Goal: Find specific page/section: Find specific page/section

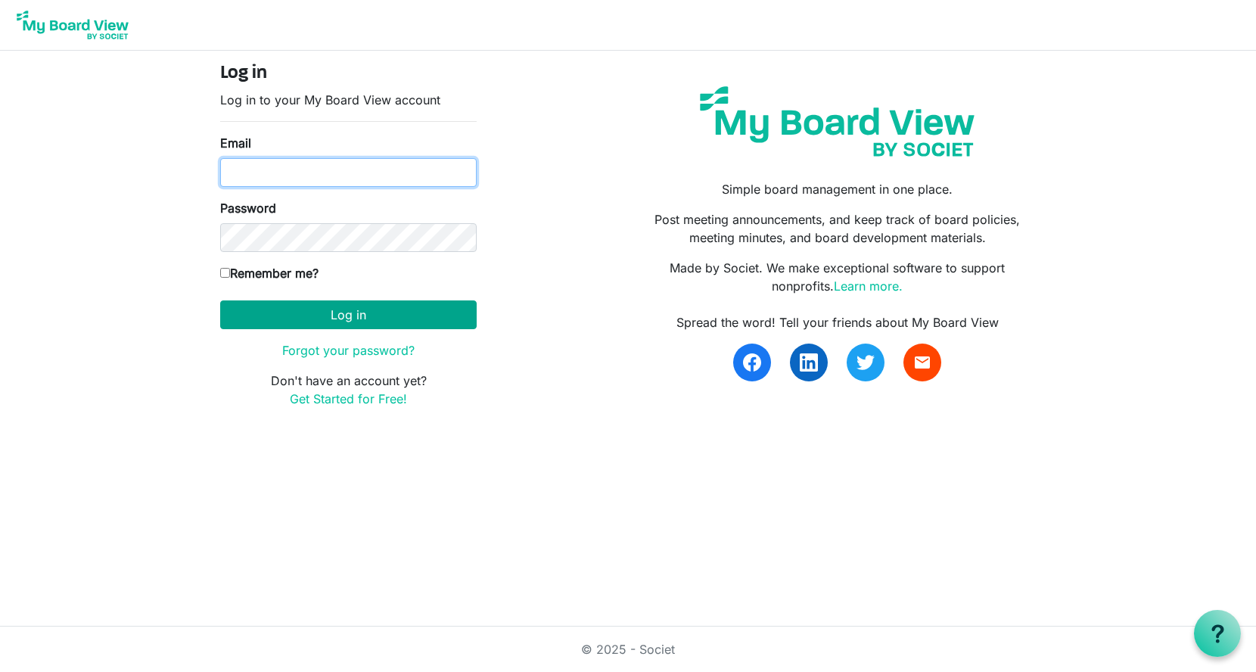
type input "georgia@arc-ad.org"
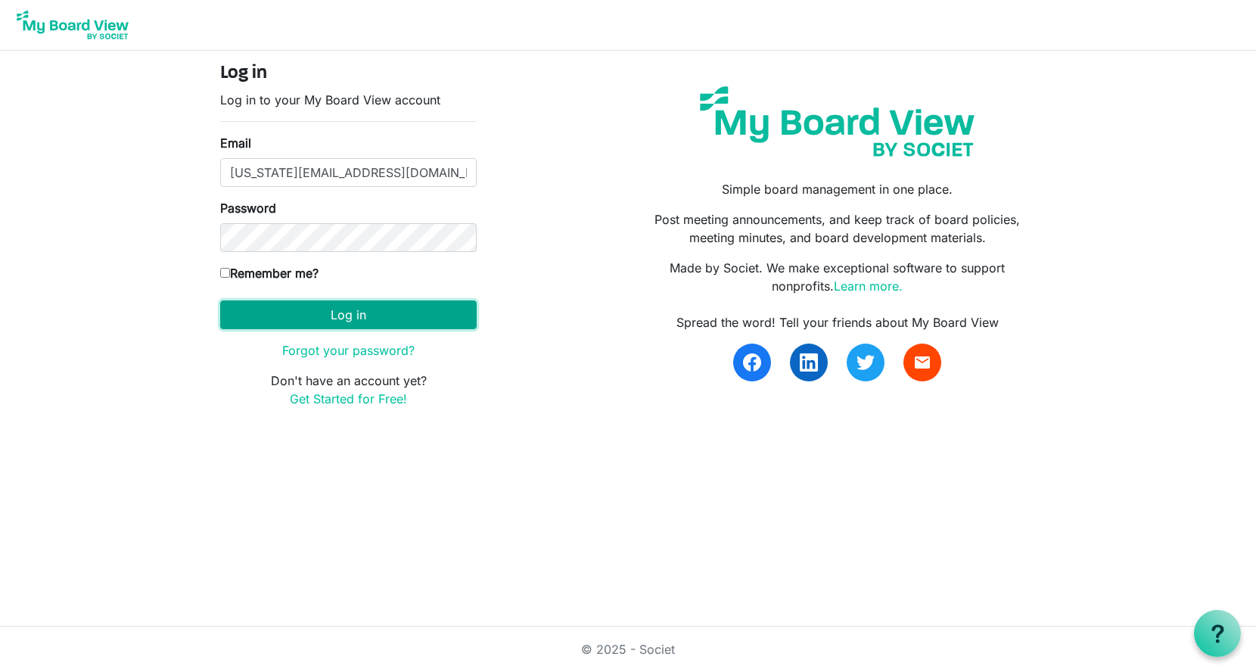
click at [322, 315] on button "Log in" at bounding box center [348, 314] width 257 height 29
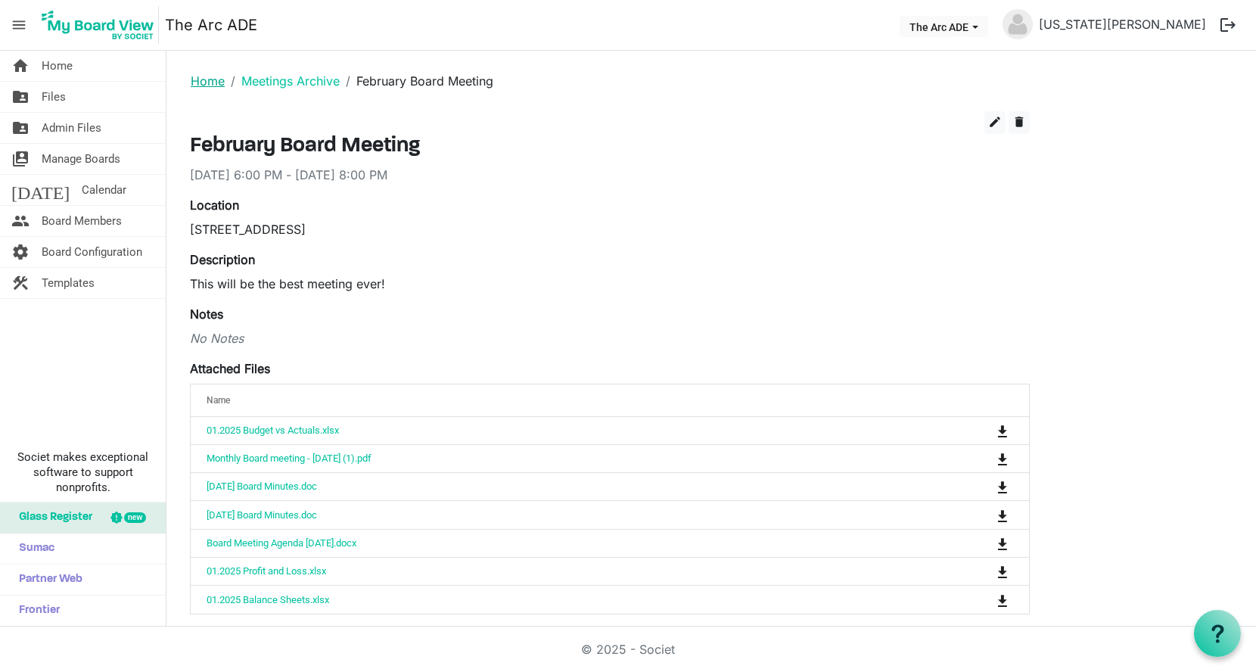
click at [207, 80] on link "Home" at bounding box center [208, 80] width 34 height 15
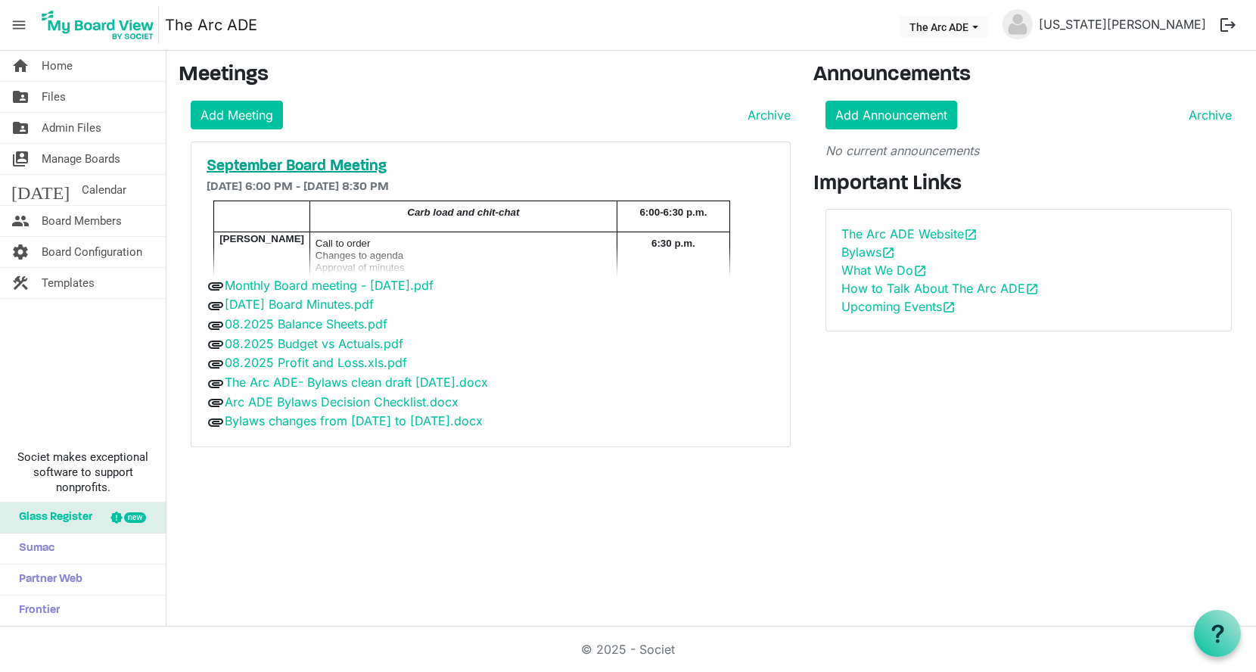
click at [295, 173] on h5 "September Board Meeting" at bounding box center [491, 166] width 568 height 18
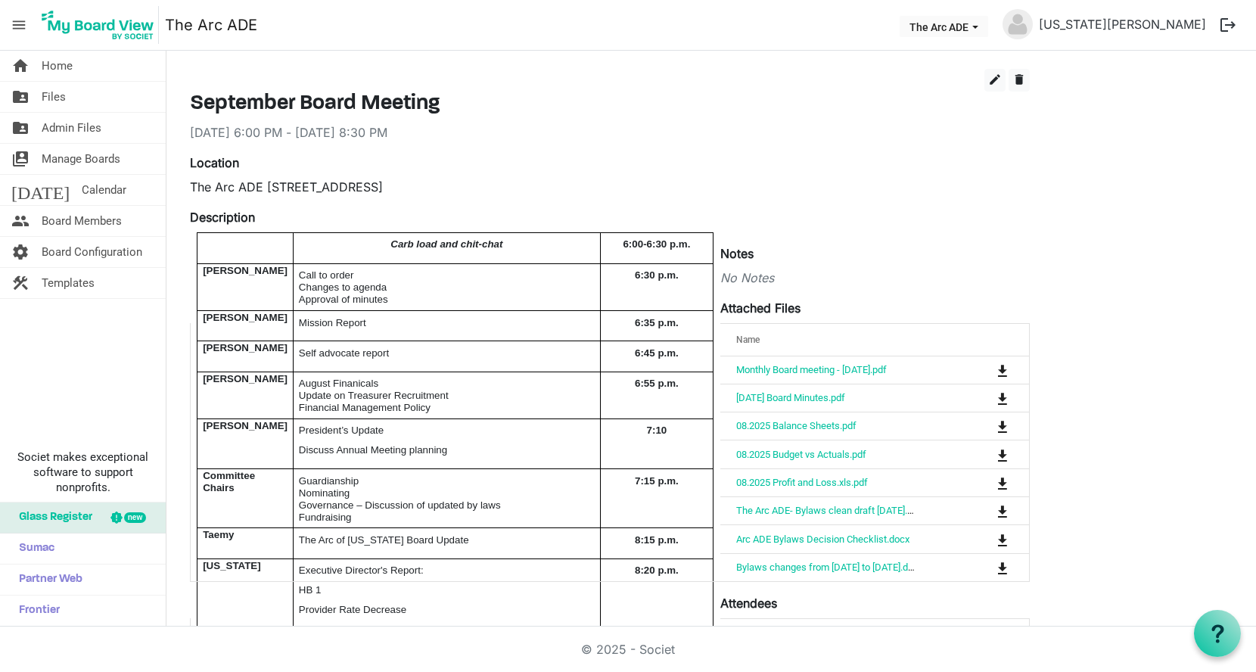
scroll to position [41, 0]
